Goal: Navigation & Orientation: Find specific page/section

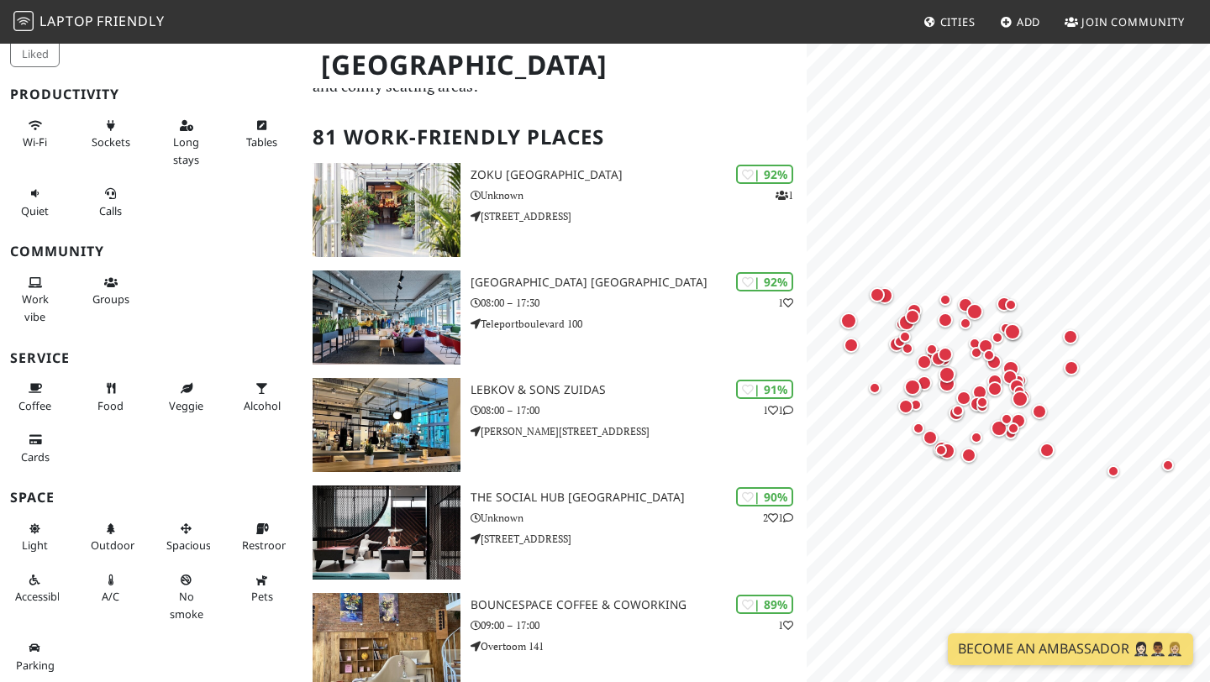
scroll to position [88, 0]
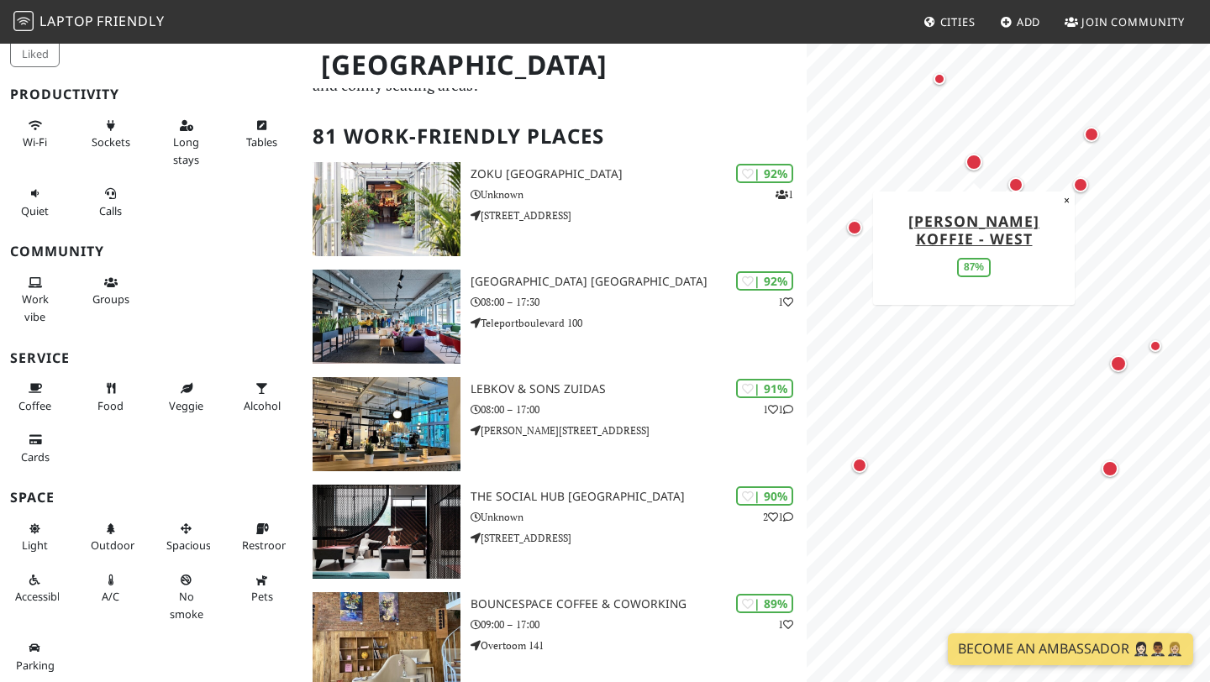
click at [974, 160] on div "Map marker" at bounding box center [973, 162] width 17 height 17
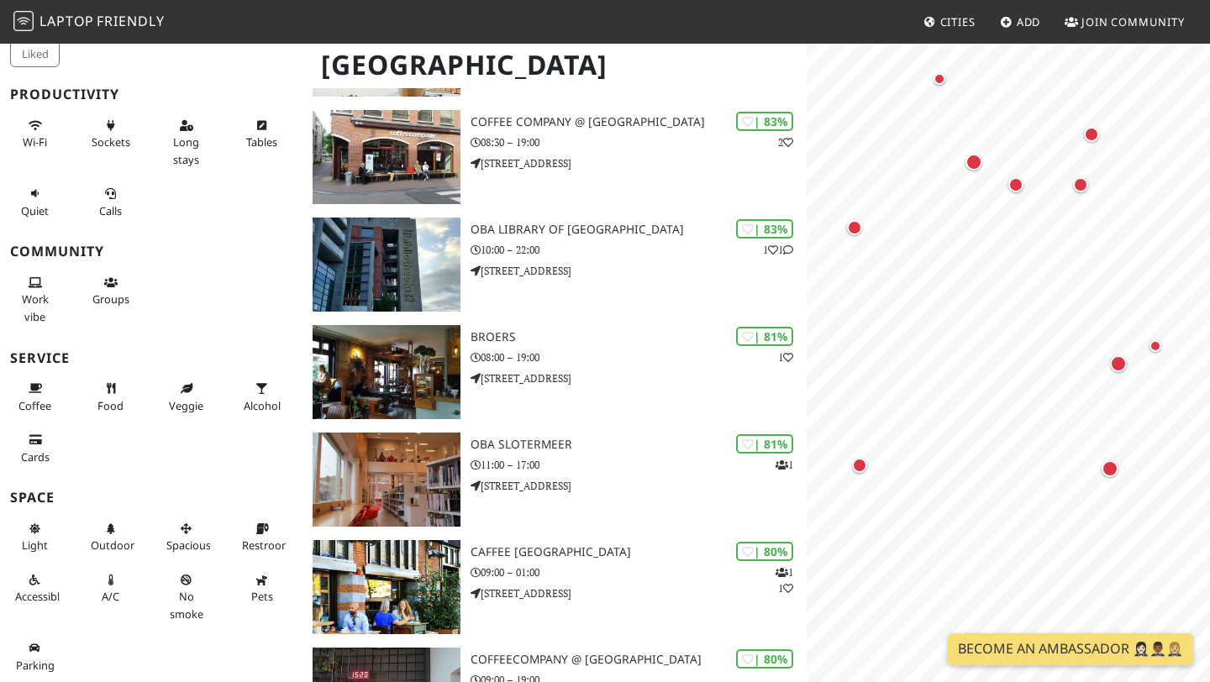
scroll to position [0, 0]
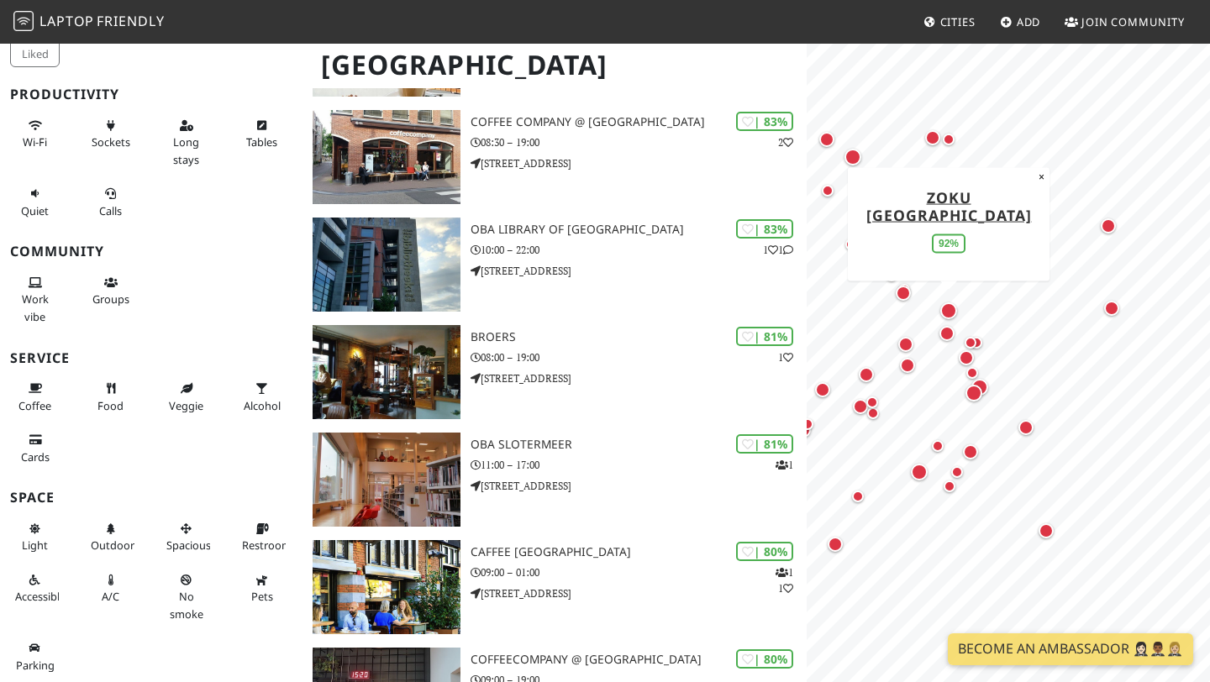
click at [952, 307] on div "Map marker" at bounding box center [948, 310] width 17 height 17
